Goal: Information Seeking & Learning: Learn about a topic

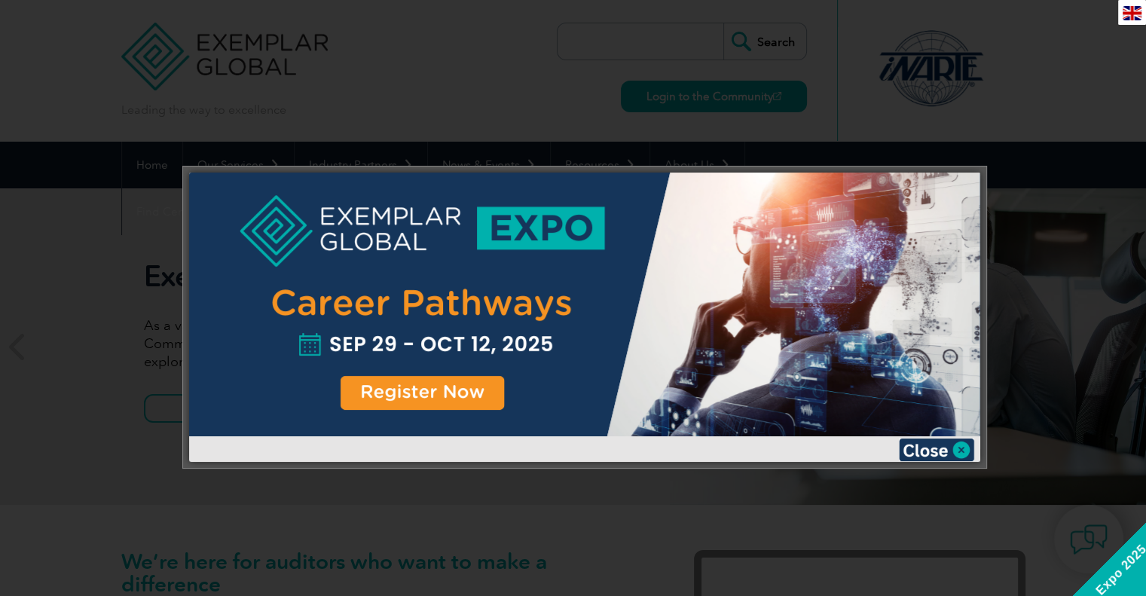
click at [913, 81] on div at bounding box center [573, 298] width 1146 height 596
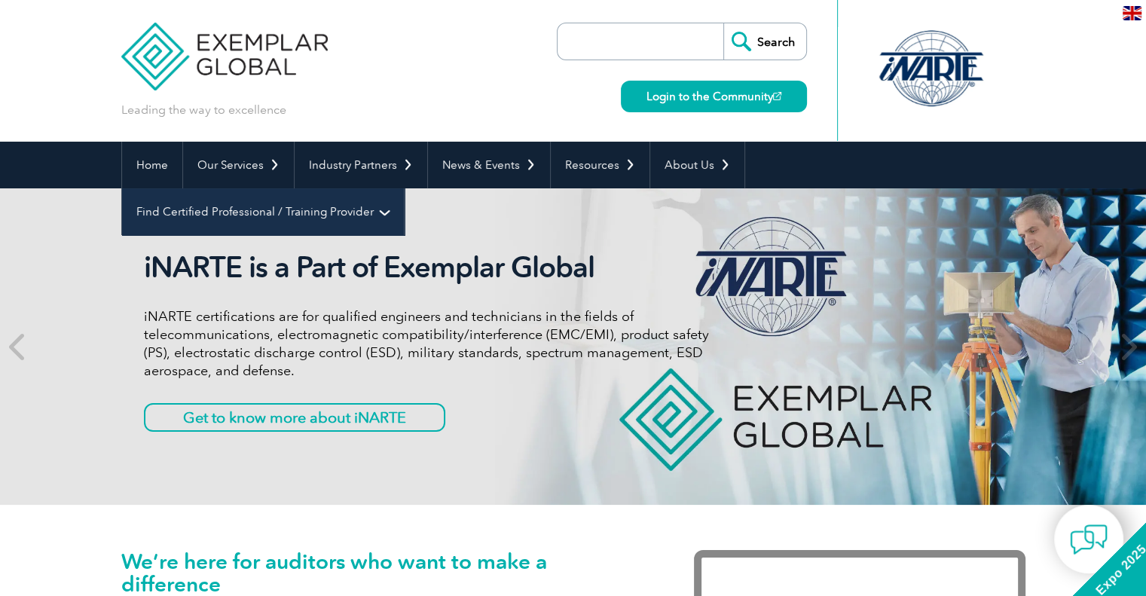
click at [404, 188] on link "Find Certified Professional / Training Provider" at bounding box center [263, 211] width 282 height 47
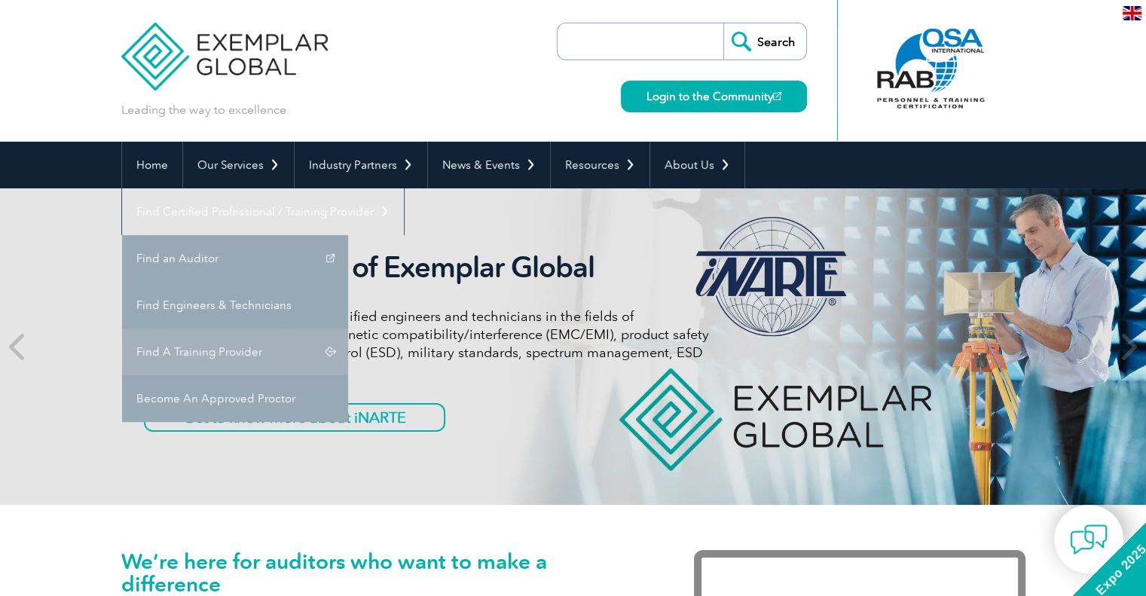
click at [348, 328] on link "Find A Training Provider" at bounding box center [235, 351] width 226 height 47
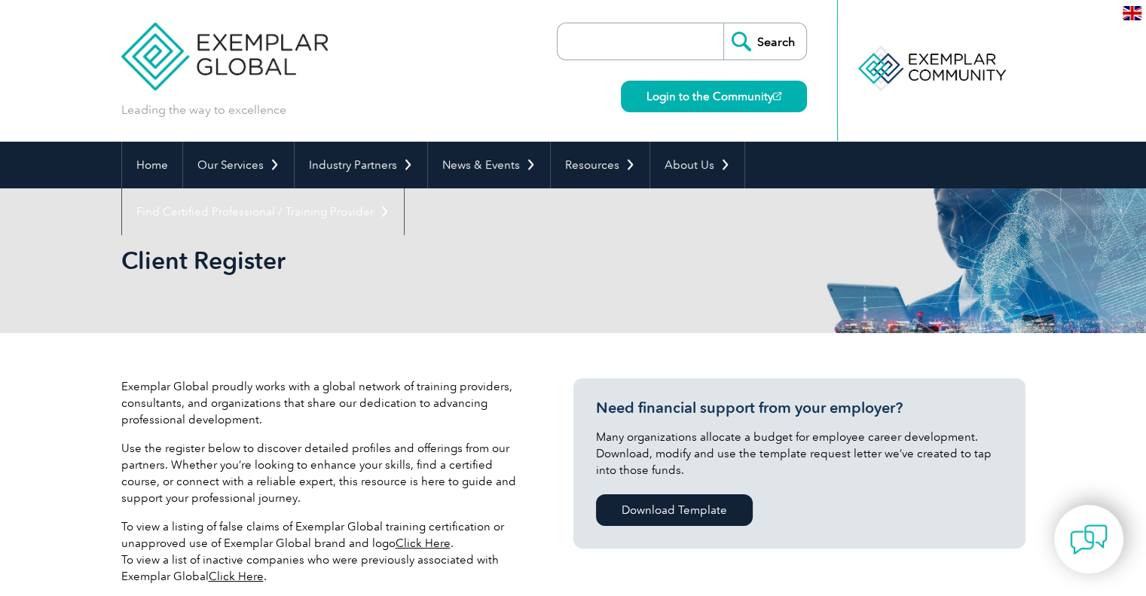
click at [165, 46] on img at bounding box center [224, 45] width 207 height 90
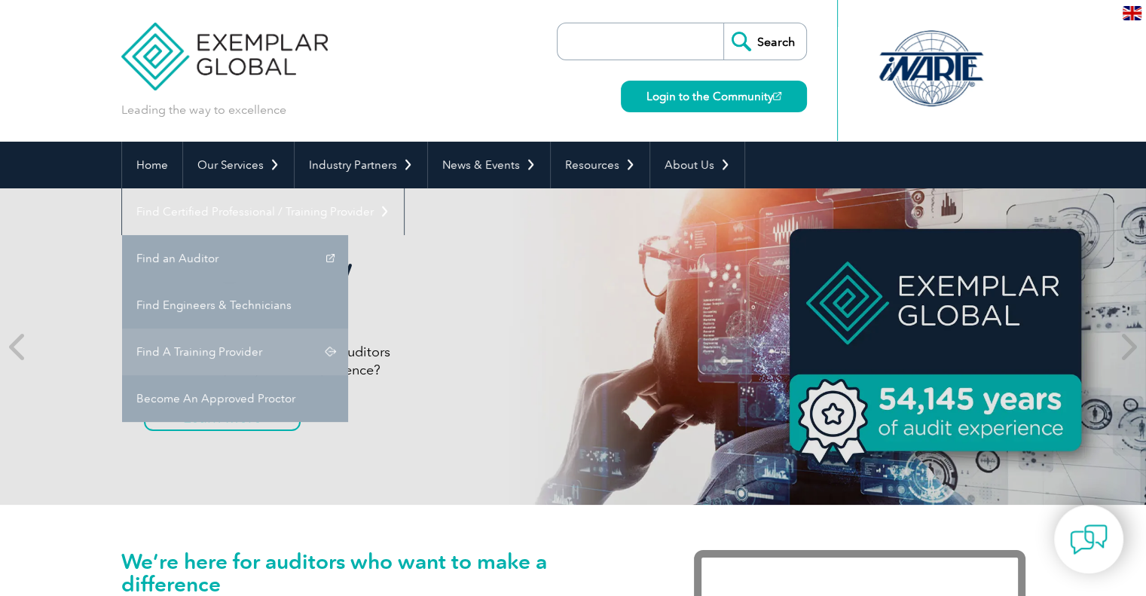
click at [348, 328] on link "Find A Training Provider" at bounding box center [235, 351] width 226 height 47
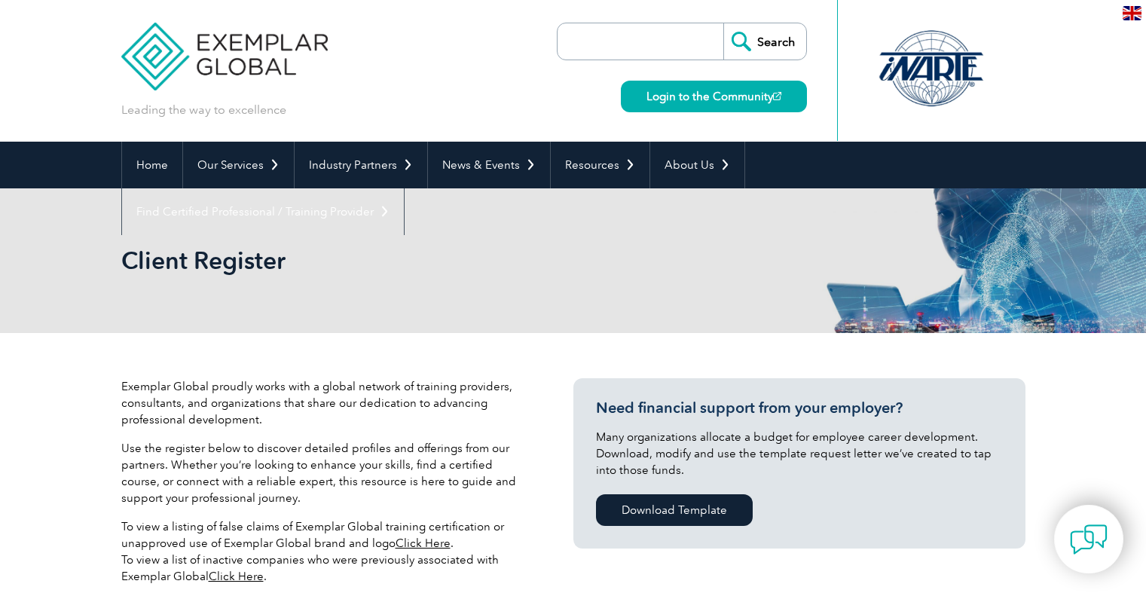
scroll to position [527, 0]
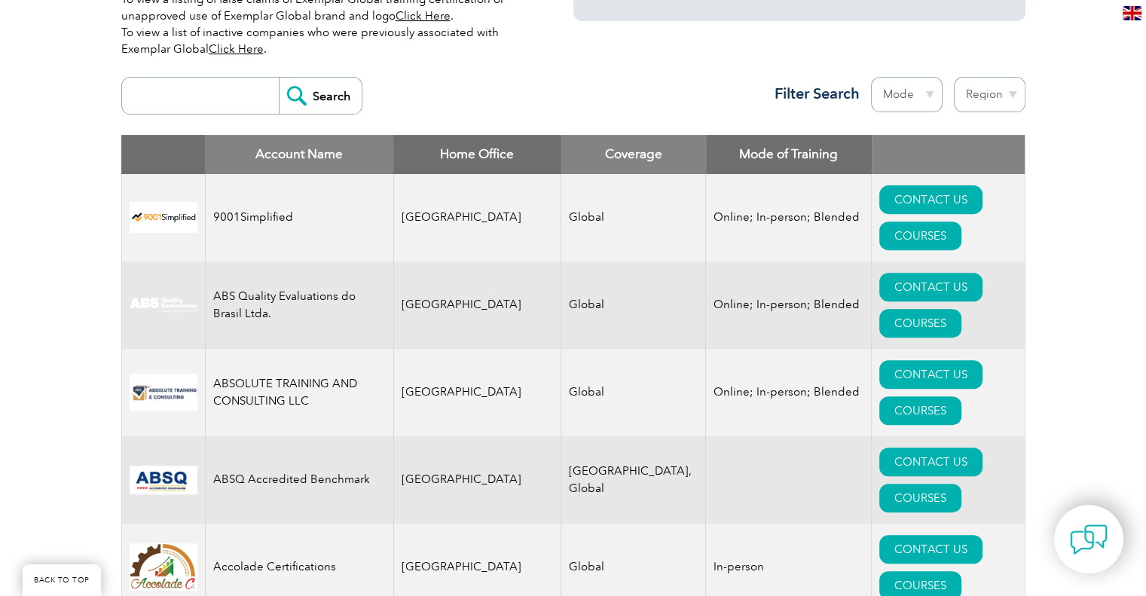
click at [706, 524] on td "In-person" at bounding box center [789, 567] width 166 height 87
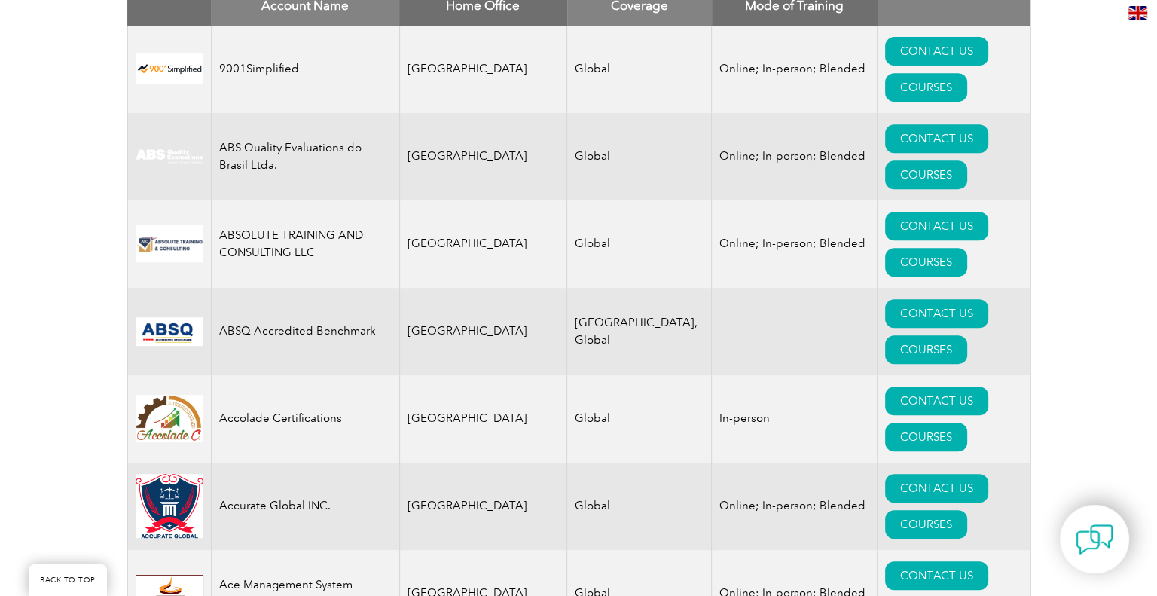
scroll to position [678, 0]
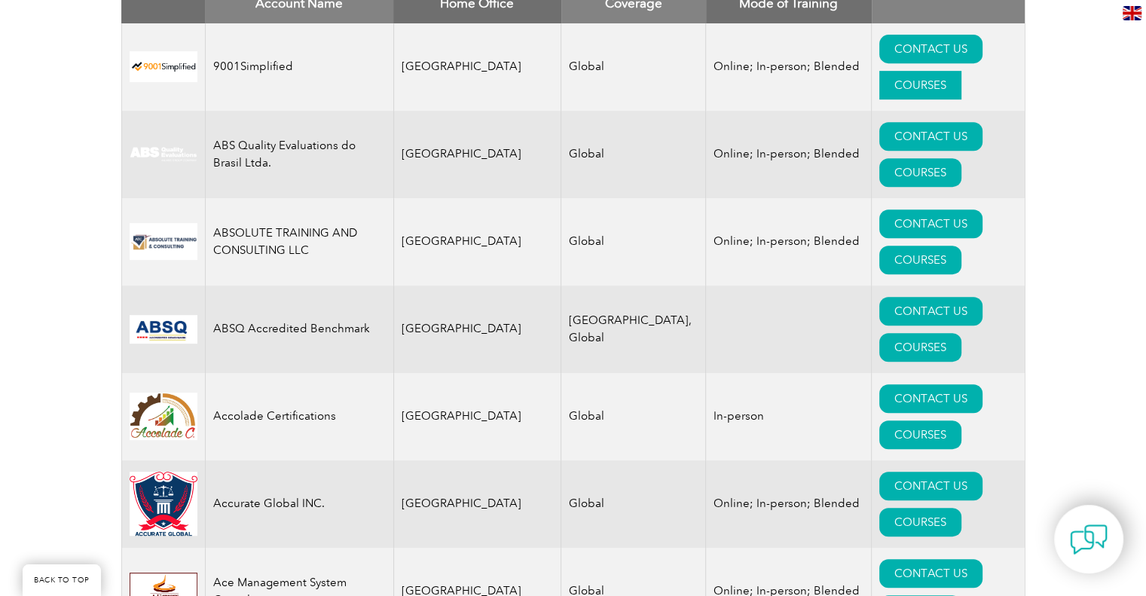
click at [961, 71] on link "COURSES" at bounding box center [920, 85] width 82 height 29
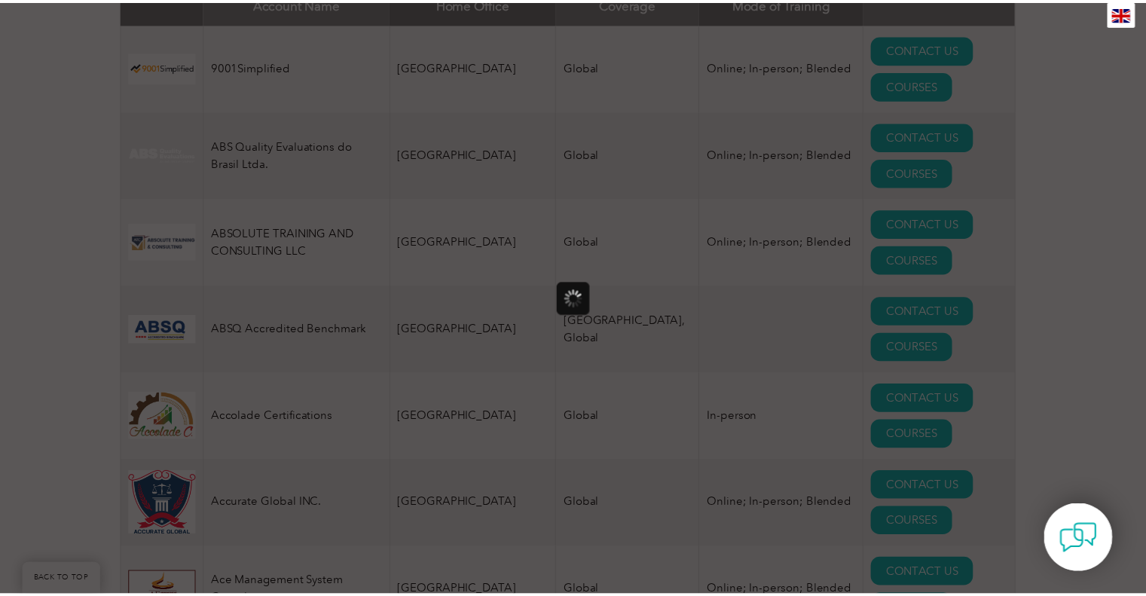
scroll to position [0, 0]
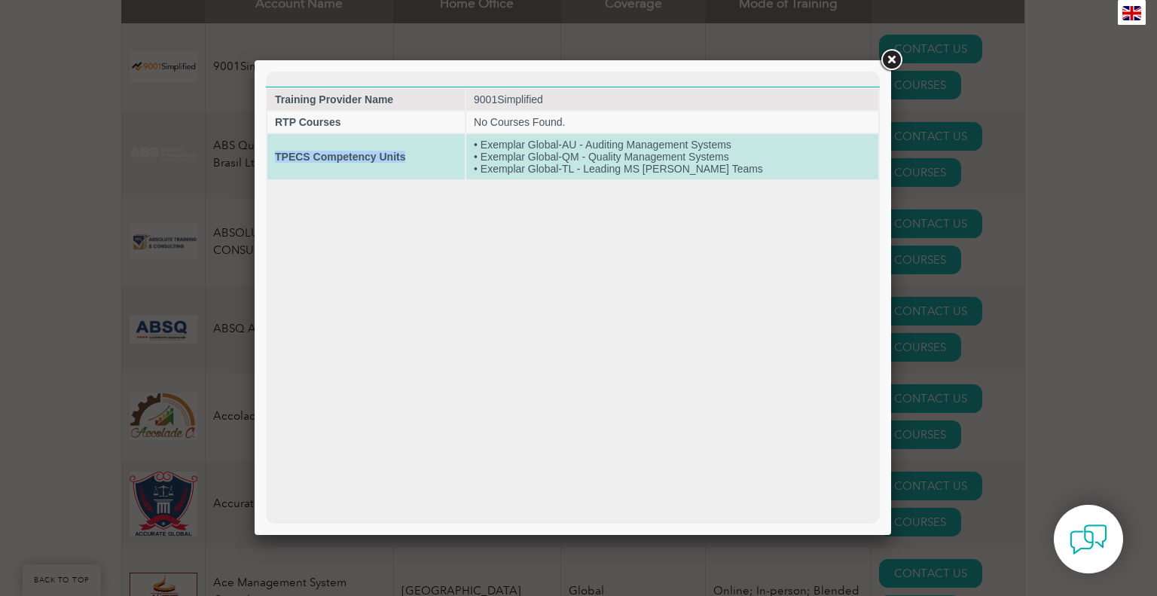
drag, startPoint x: 410, startPoint y: 156, endPoint x: 272, endPoint y: 157, distance: 137.8
click at [272, 157] on td "TPECS Competency Units" at bounding box center [365, 156] width 197 height 45
copy strong "TPECS Competency Units"
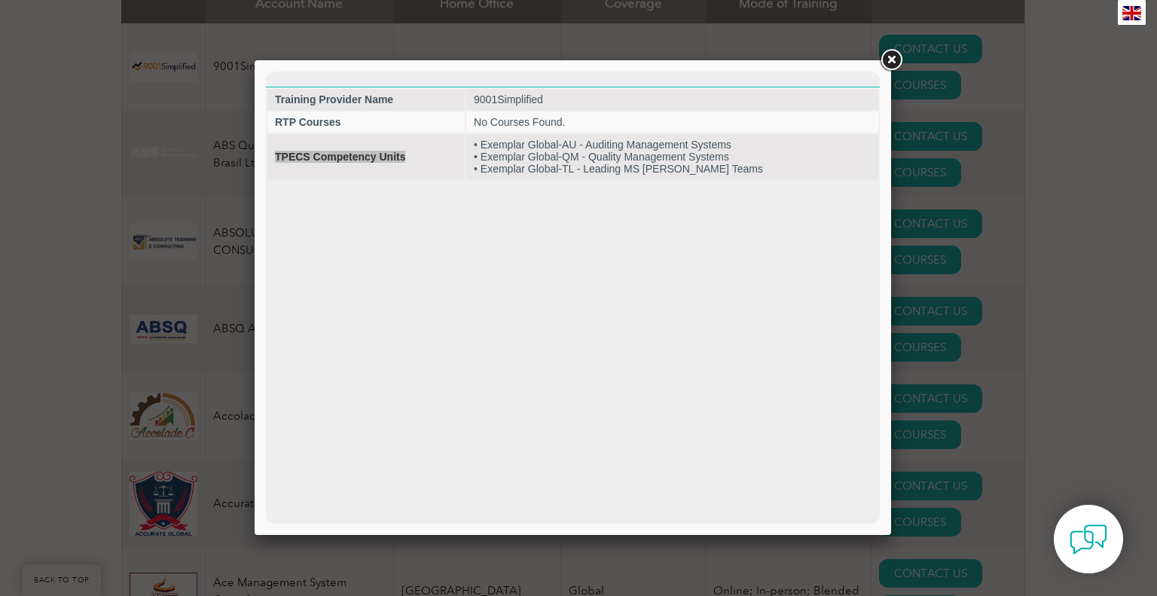
click at [896, 65] on link at bounding box center [891, 60] width 27 height 27
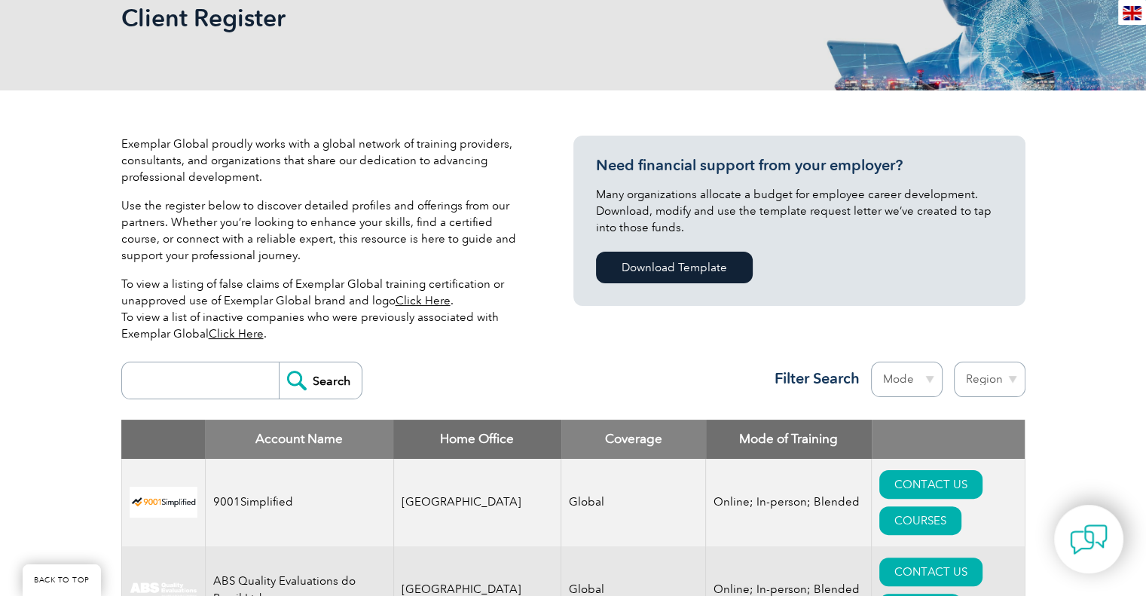
scroll to position [301, 0]
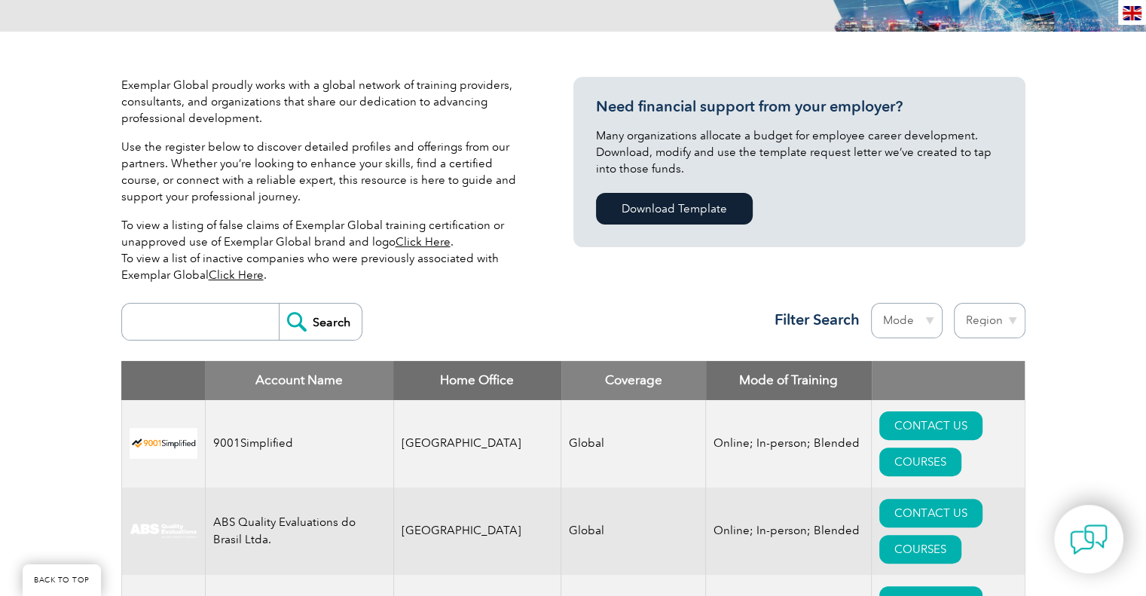
click at [230, 325] on input "search" at bounding box center [204, 322] width 149 height 36
type input "pakistan"
click at [279, 304] on input "Search" at bounding box center [320, 322] width 83 height 36
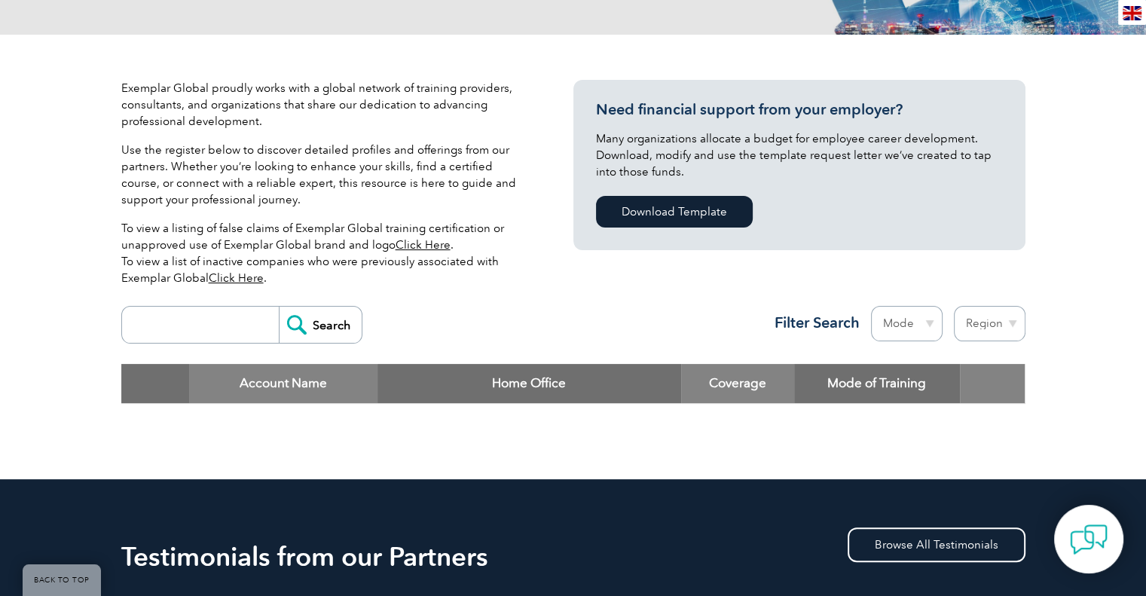
scroll to position [377, 0]
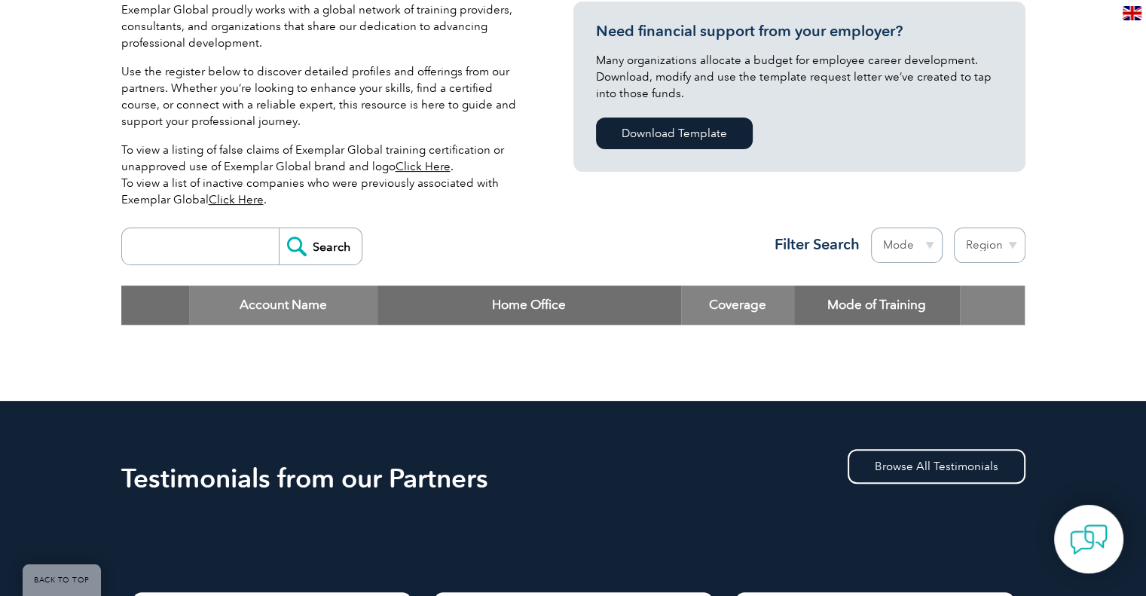
click at [931, 240] on select "Mode Online In-person Blended" at bounding box center [907, 244] width 72 height 35
click at [972, 241] on select "Region Australia Bahrain Bangladesh Brazil Canada Colombia Dominican Republic E…" at bounding box center [990, 244] width 72 height 35
select select "Pakistan"
click at [954, 227] on select "Region Australia Bahrain Bangladesh Brazil Canada Colombia Dominican Republic E…" at bounding box center [990, 244] width 72 height 35
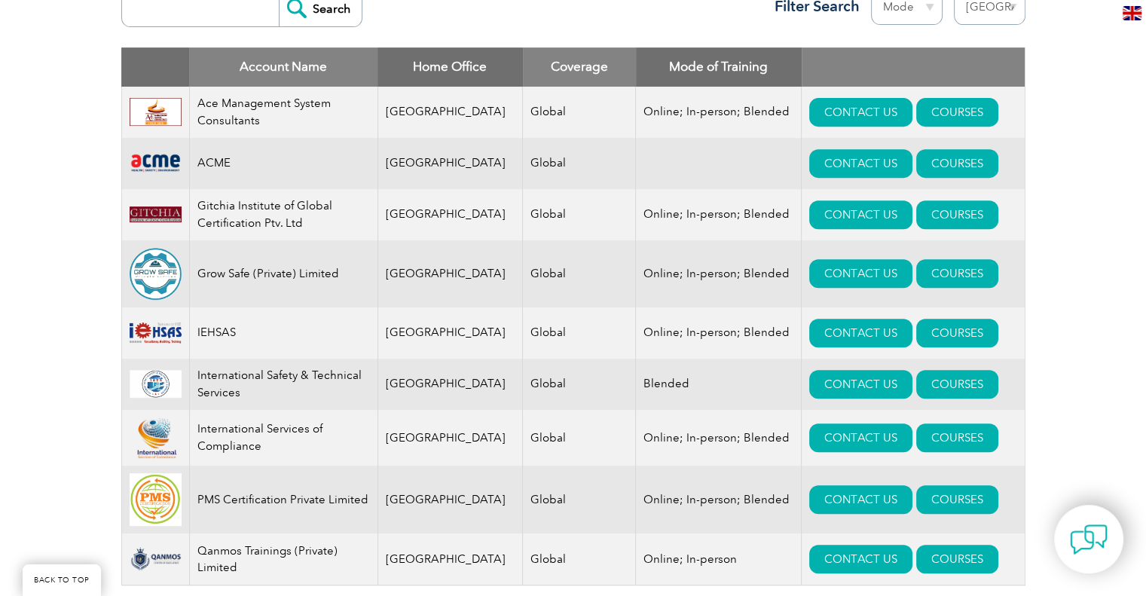
scroll to position [377, 0]
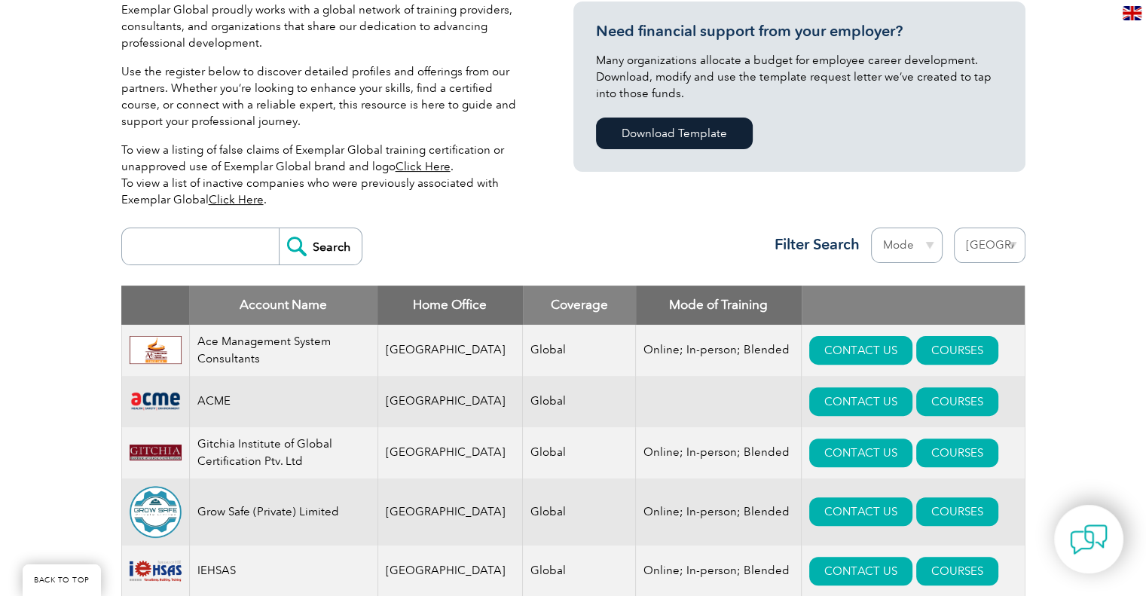
click at [1001, 254] on select "Region [GEOGRAPHIC_DATA] [GEOGRAPHIC_DATA] [GEOGRAPHIC_DATA] [GEOGRAPHIC_DATA] …" at bounding box center [990, 244] width 72 height 35
select select "[GEOGRAPHIC_DATA]"
click at [954, 227] on select "Region [GEOGRAPHIC_DATA] [GEOGRAPHIC_DATA] [GEOGRAPHIC_DATA] [GEOGRAPHIC_DATA] …" at bounding box center [990, 244] width 72 height 35
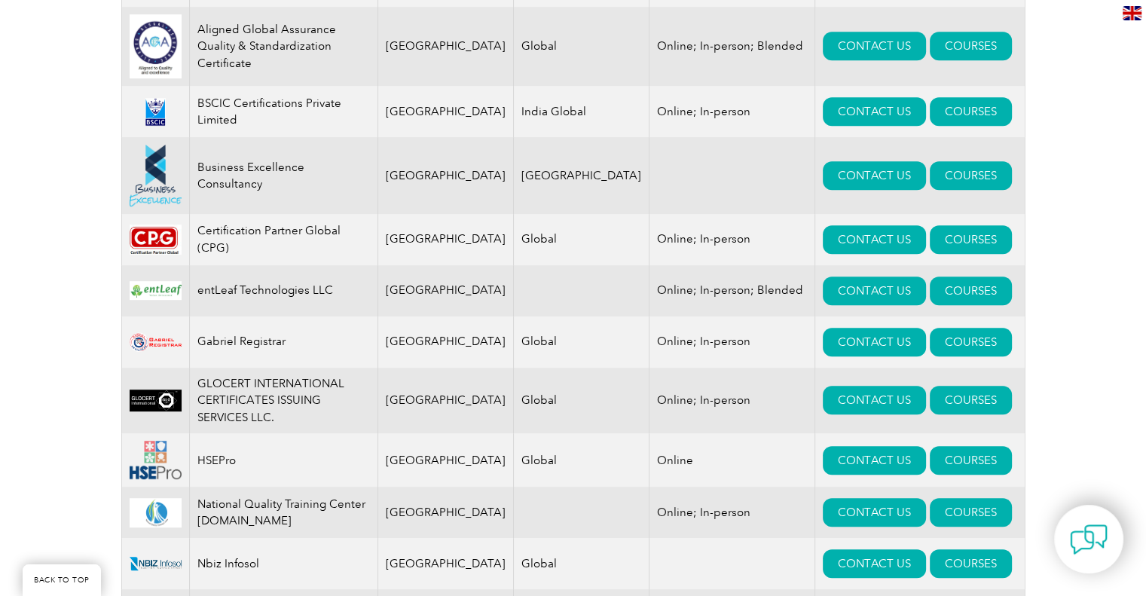
scroll to position [603, 0]
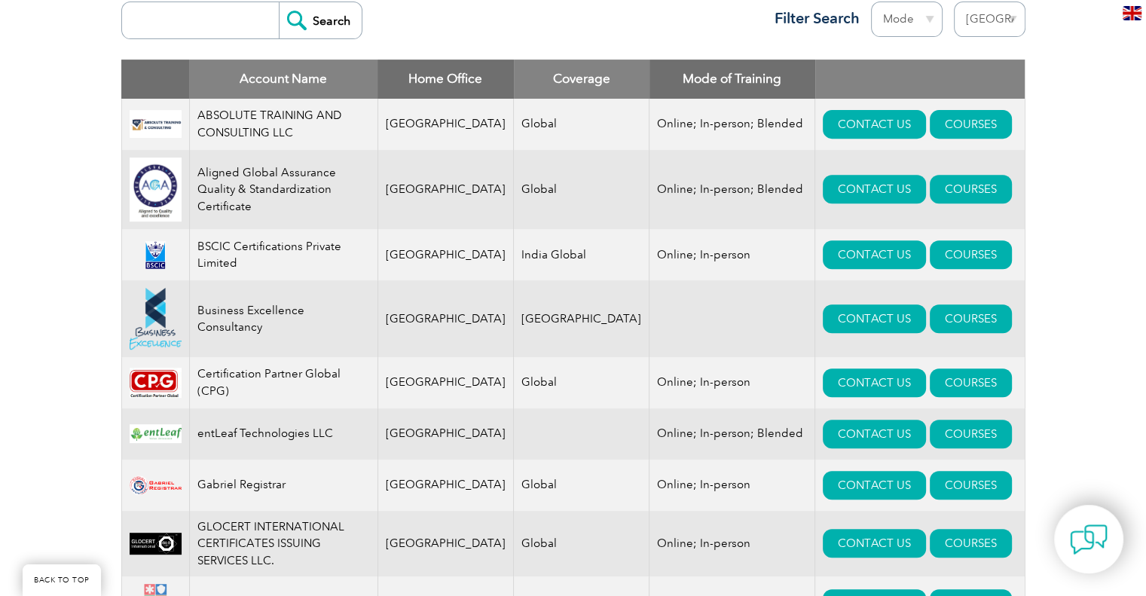
click at [995, 25] on select "Region [GEOGRAPHIC_DATA] [GEOGRAPHIC_DATA] [GEOGRAPHIC_DATA] [GEOGRAPHIC_DATA] …" at bounding box center [990, 19] width 72 height 35
select select "[GEOGRAPHIC_DATA]"
click at [954, 2] on select "Region [GEOGRAPHIC_DATA] [GEOGRAPHIC_DATA] [GEOGRAPHIC_DATA] [GEOGRAPHIC_DATA] …" at bounding box center [990, 19] width 72 height 35
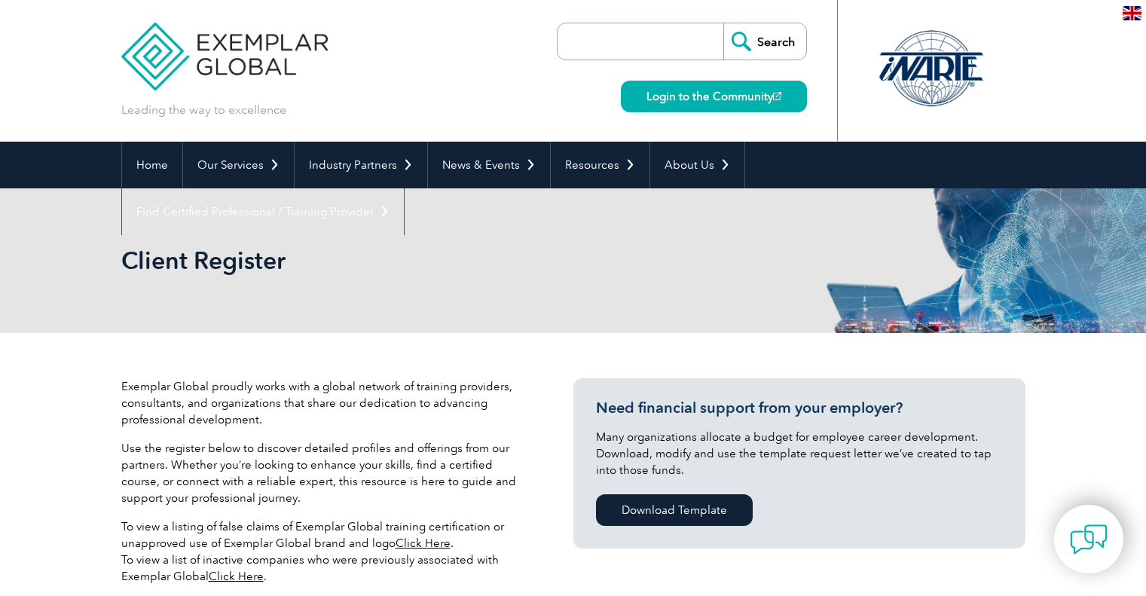
select select "[GEOGRAPHIC_DATA]"
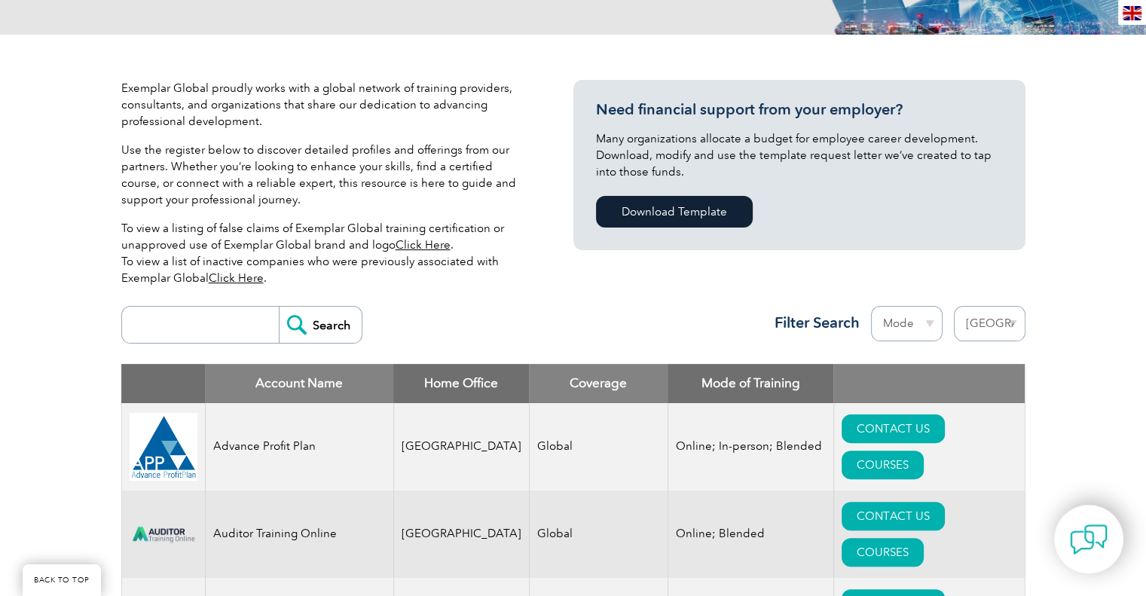
scroll to position [151, 0]
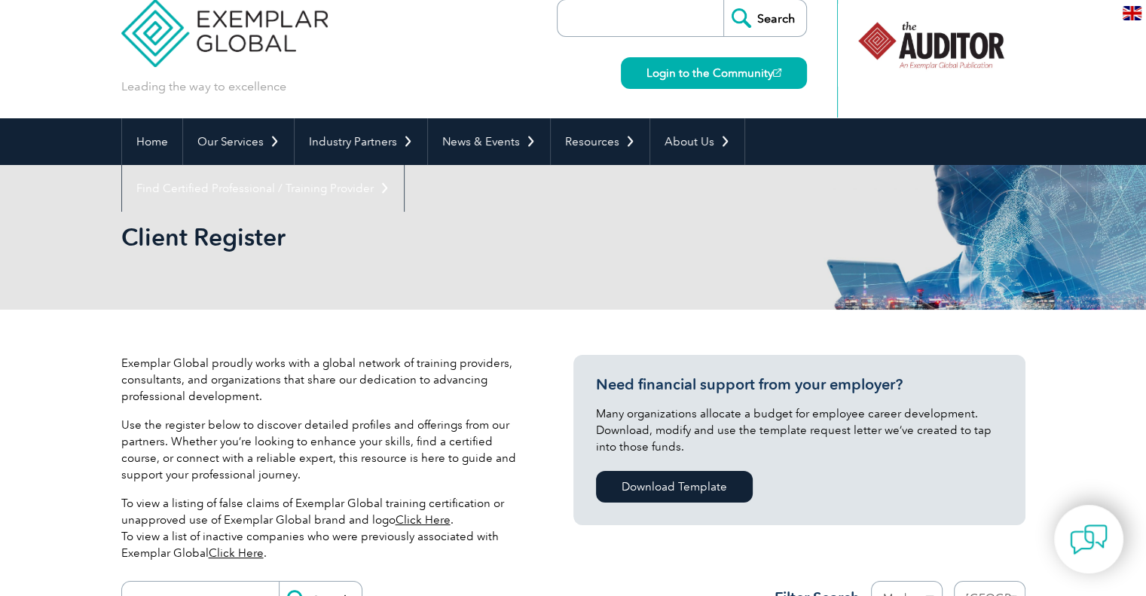
scroll to position [0, 0]
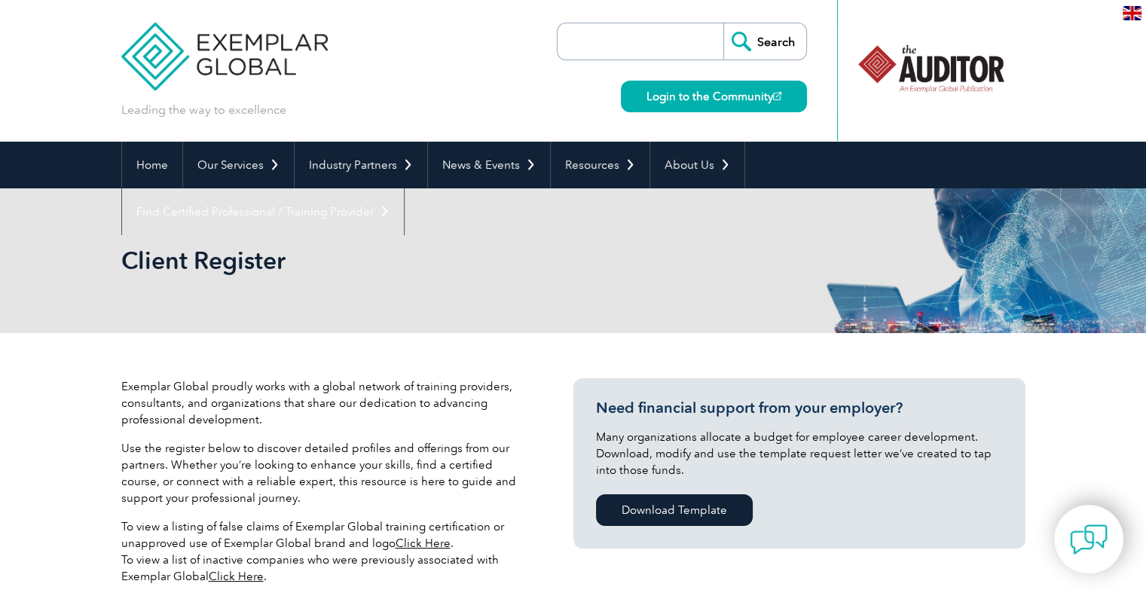
click at [1130, 7] on img at bounding box center [1131, 13] width 19 height 14
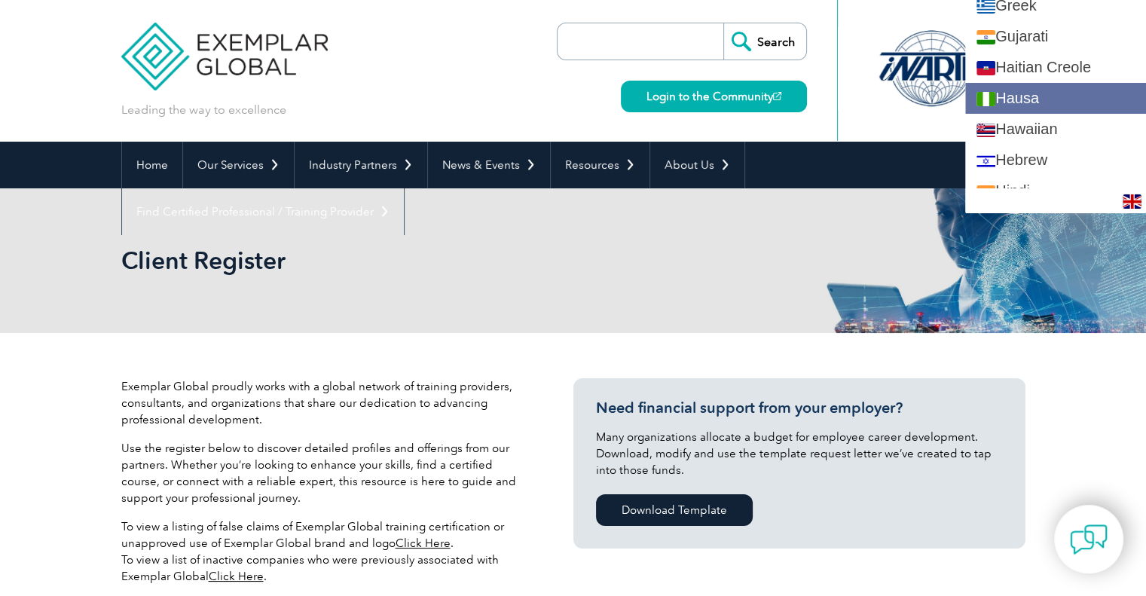
scroll to position [1130, 0]
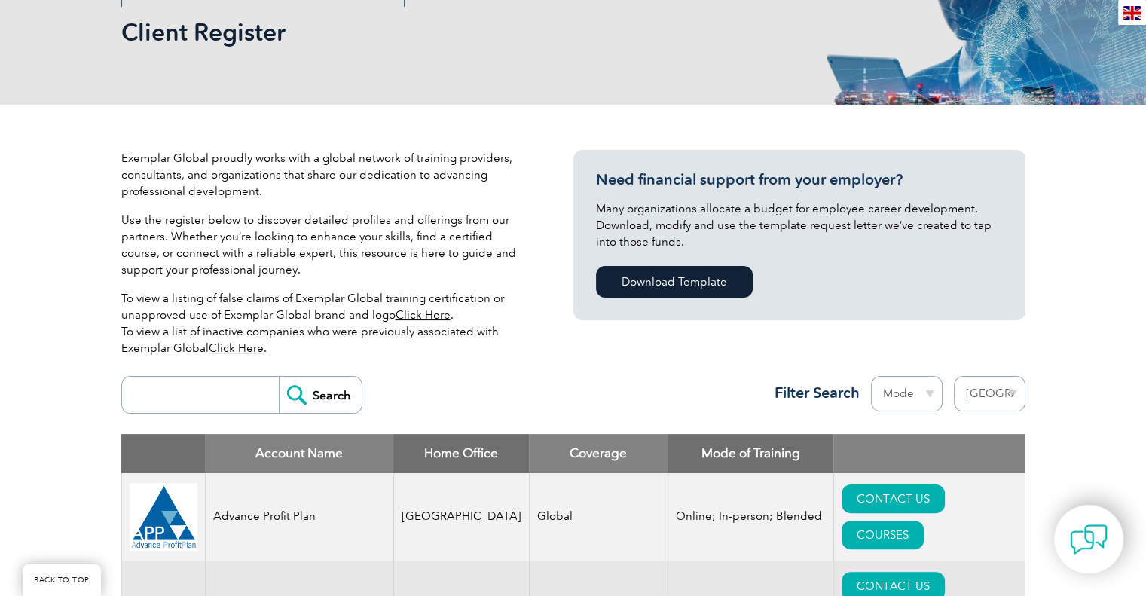
scroll to position [226, 0]
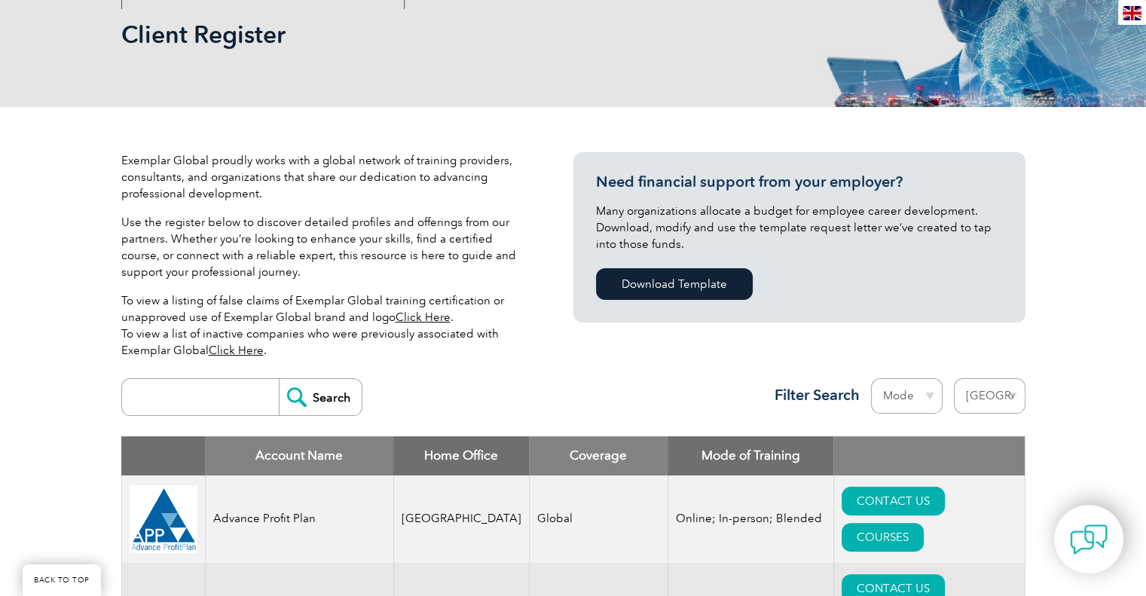
click at [203, 392] on input "search" at bounding box center [204, 397] width 149 height 36
click at [991, 392] on select "Region [GEOGRAPHIC_DATA] [GEOGRAPHIC_DATA] [GEOGRAPHIC_DATA] [GEOGRAPHIC_DATA] …" at bounding box center [990, 395] width 72 height 35
